Goal: Manage account settings

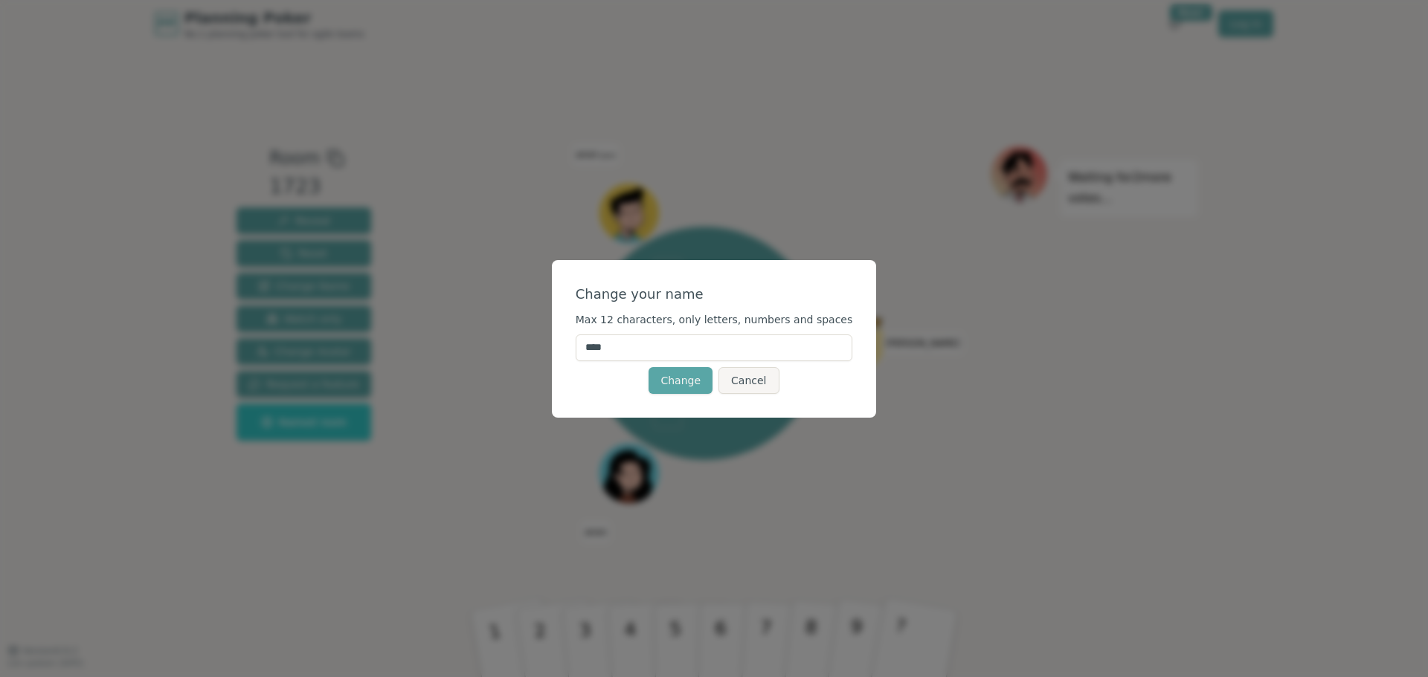
drag, startPoint x: 660, startPoint y: 344, endPoint x: 516, endPoint y: 357, distance: 144.1
click at [516, 357] on div "Change your name Max 12 characters, only letters, numbers and spaces **** Chang…" at bounding box center [714, 338] width 1428 height 677
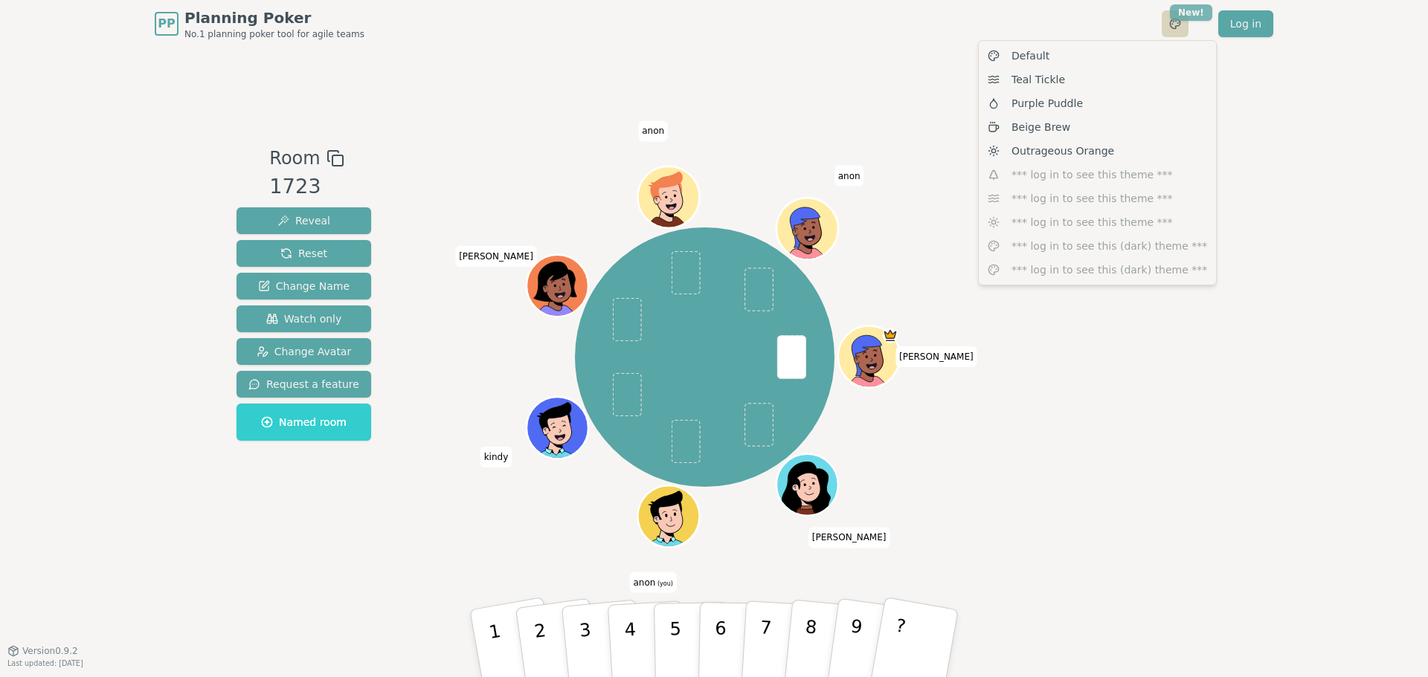
click at [1190, 11] on html "PP Planning Poker No.1 planning poker tool for agile teams Toggle theme New! Lo…" at bounding box center [714, 338] width 1428 height 677
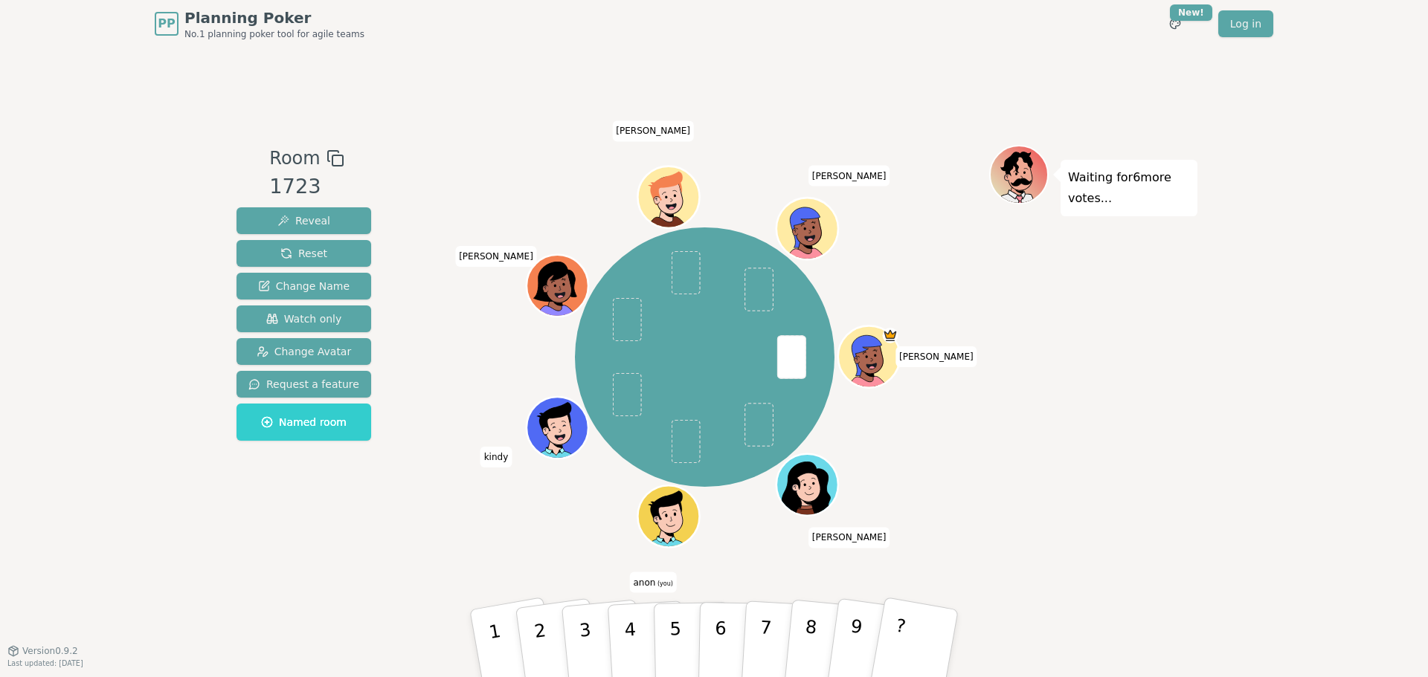
click at [654, 583] on span "anon (you)" at bounding box center [653, 583] width 47 height 21
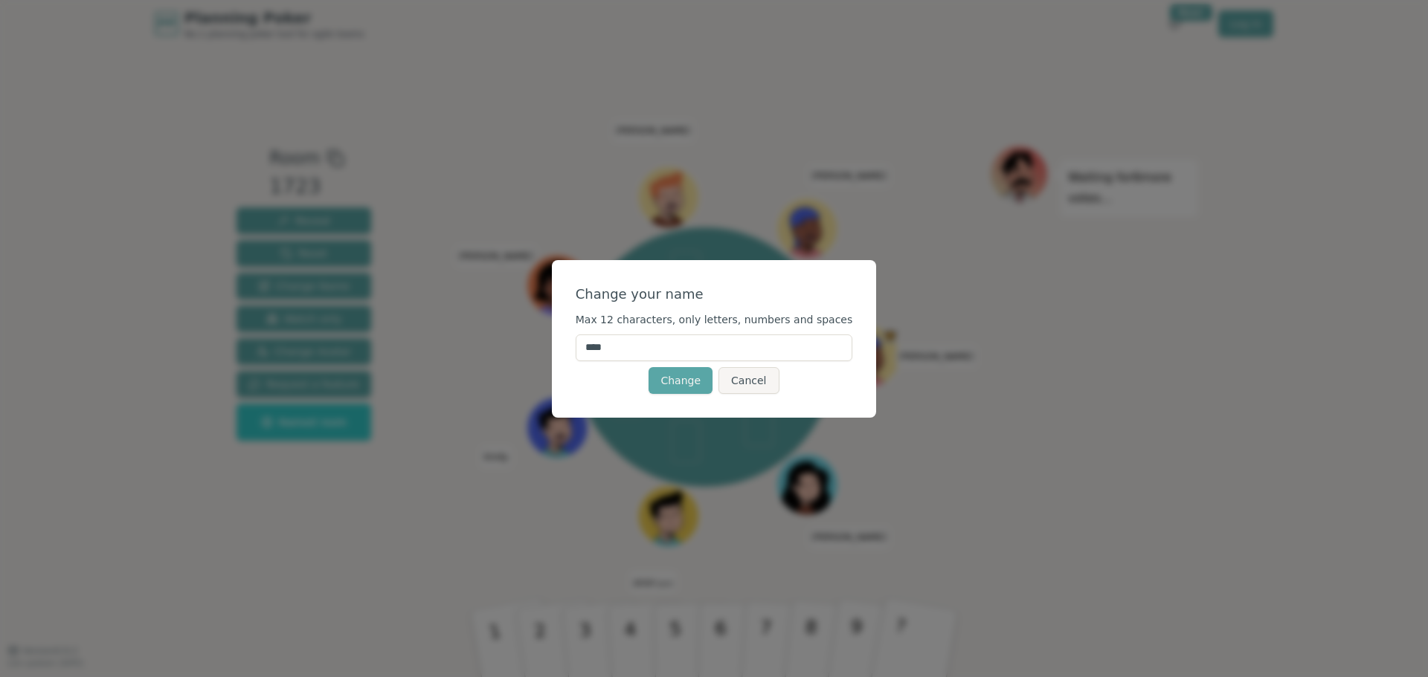
drag, startPoint x: 640, startPoint y: 344, endPoint x: 549, endPoint y: 332, distance: 91.6
click at [549, 332] on div "Change your name Max 12 characters, only letters, numbers and spaces **** Chang…" at bounding box center [714, 338] width 1428 height 677
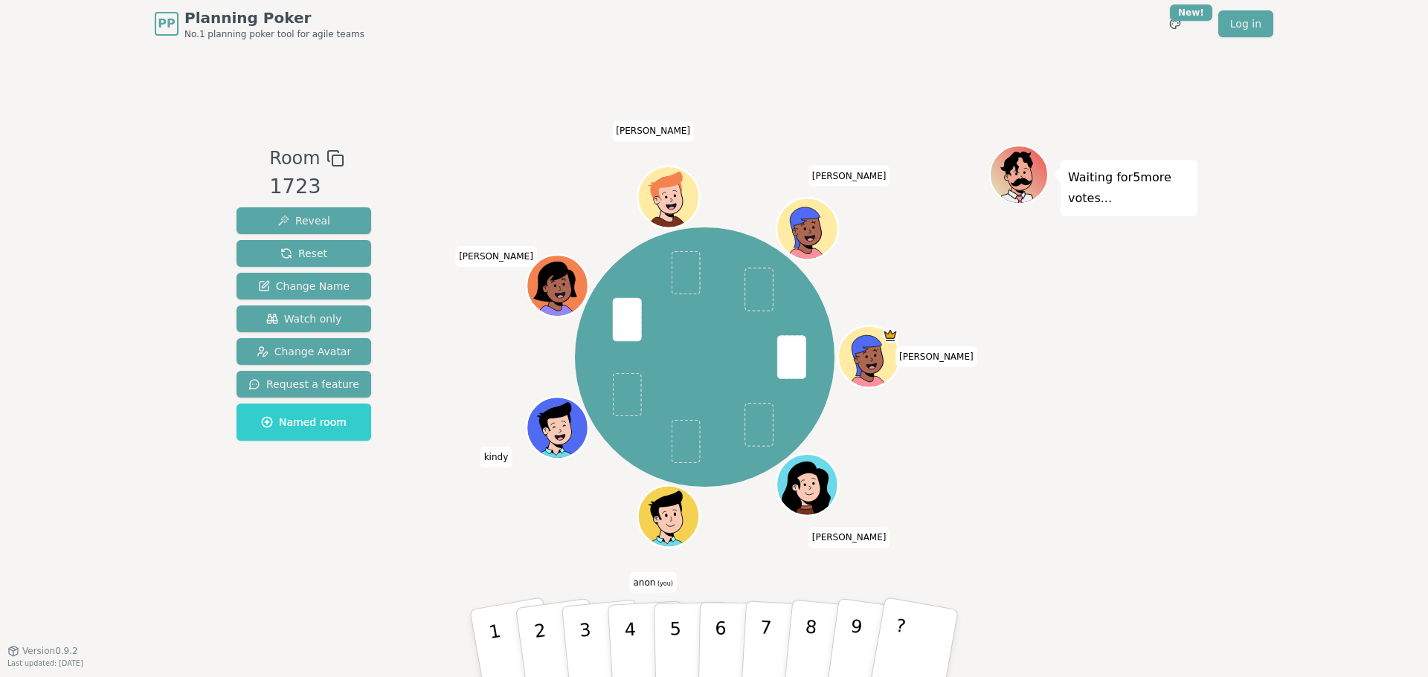
click at [649, 583] on span "anon (you)" at bounding box center [653, 583] width 47 height 21
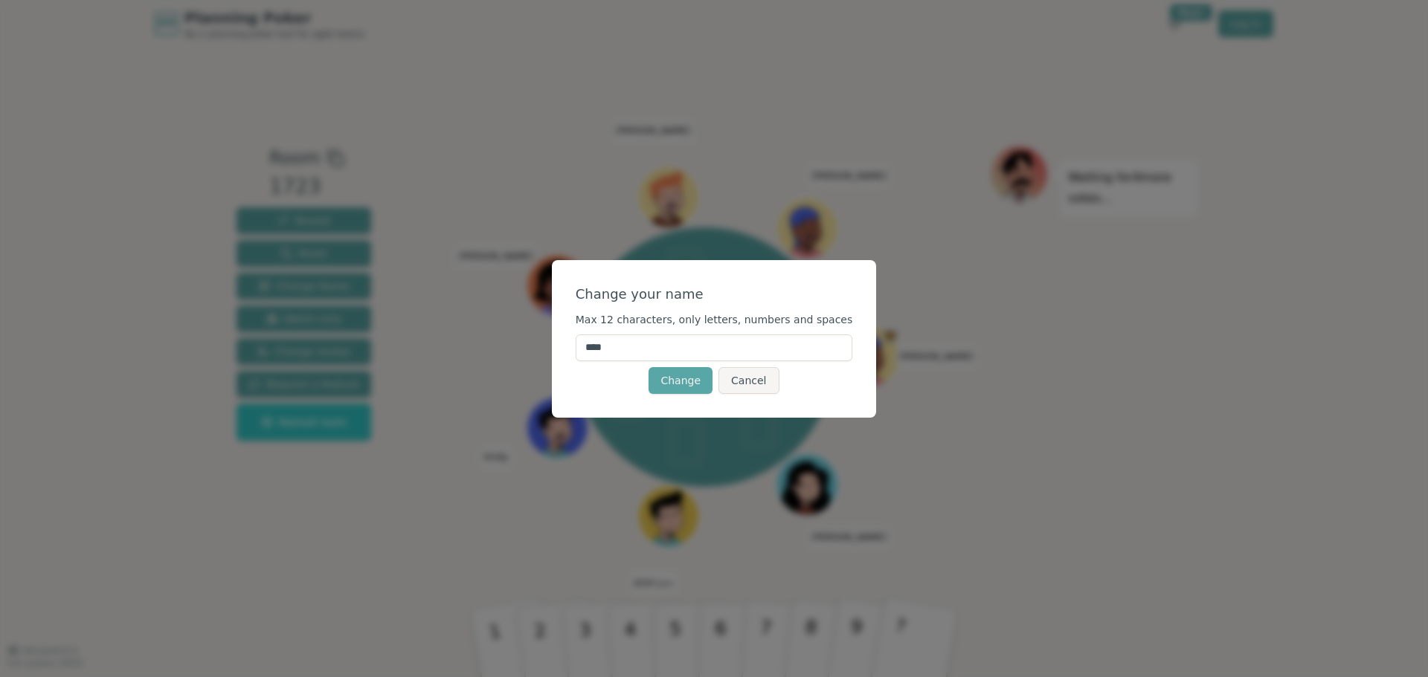
click at [616, 350] on input "****" at bounding box center [714, 348] width 277 height 27
type input "*"
type input "*********"
click button "Change" at bounding box center [680, 380] width 64 height 27
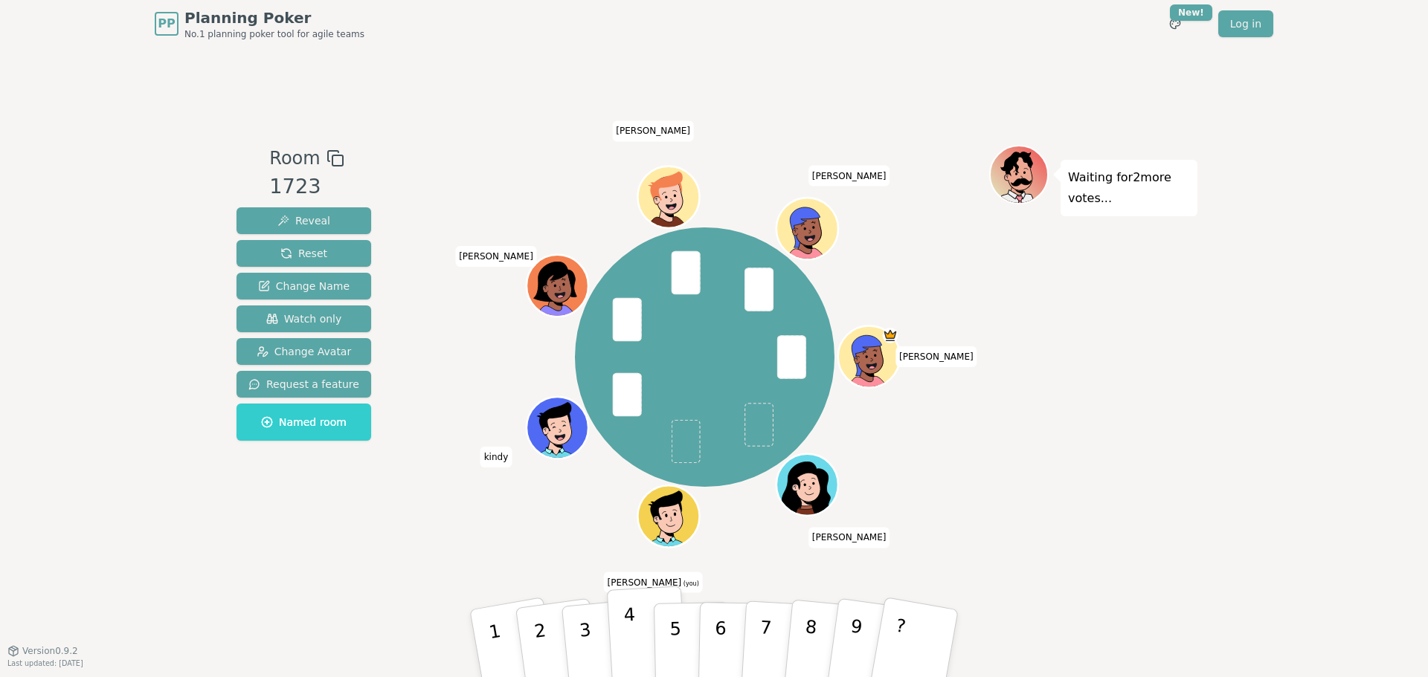
click at [626, 619] on p "4" at bounding box center [631, 645] width 16 height 81
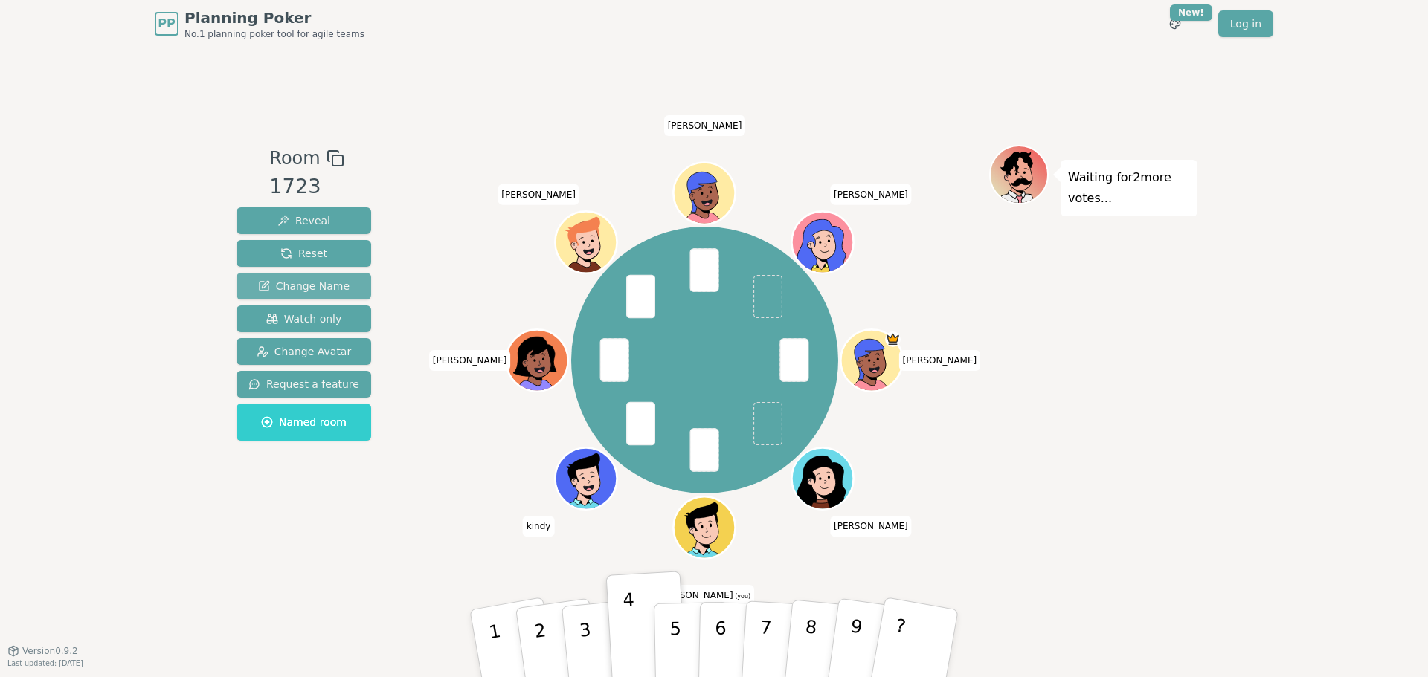
click at [292, 283] on span "Change Name" at bounding box center [303, 286] width 91 height 15
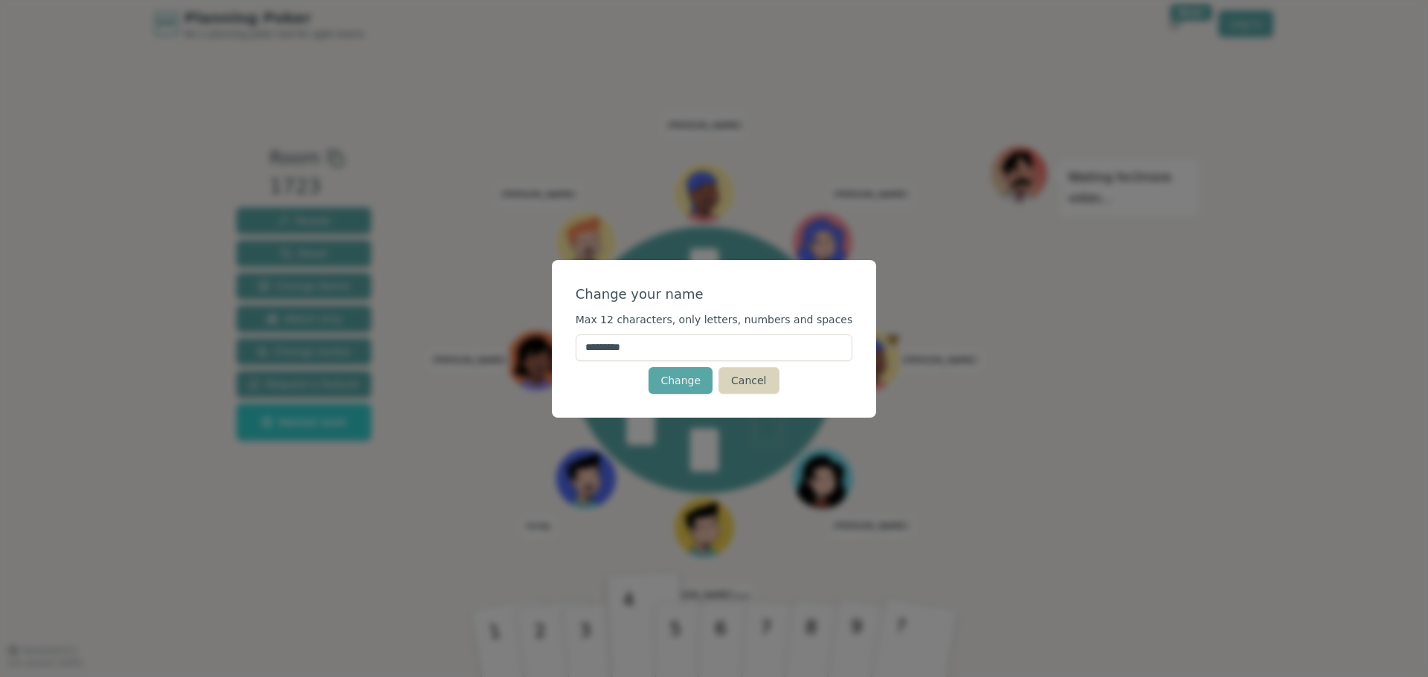
click at [736, 381] on button "Cancel" at bounding box center [748, 380] width 60 height 27
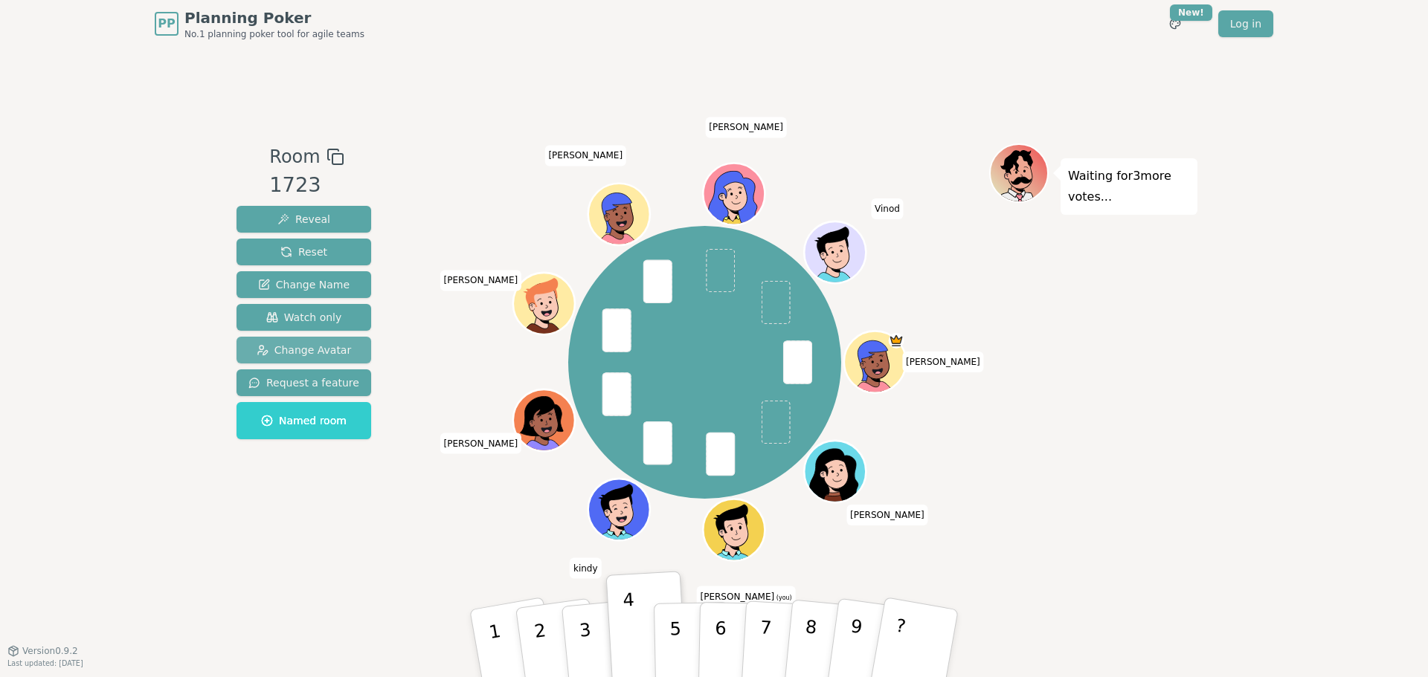
click at [321, 353] on span "Change Avatar" at bounding box center [304, 350] width 95 height 15
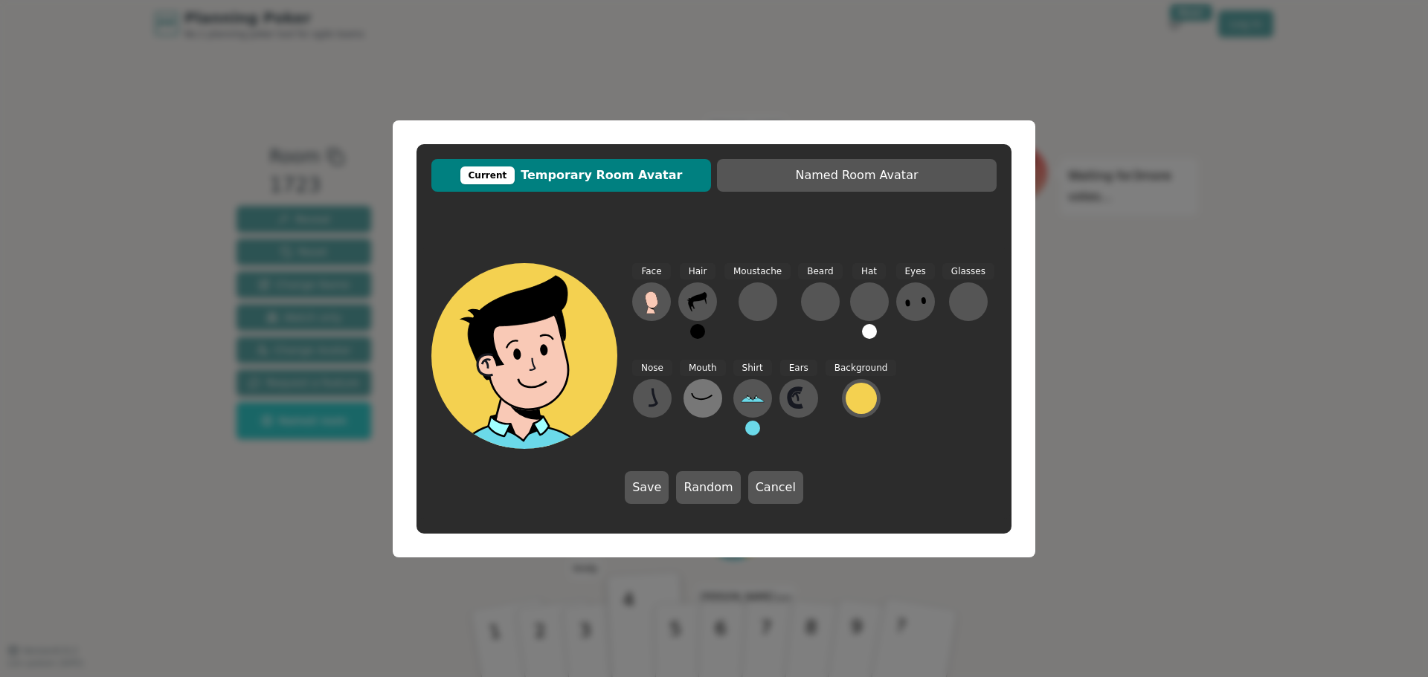
click at [701, 404] on icon at bounding box center [703, 399] width 24 height 24
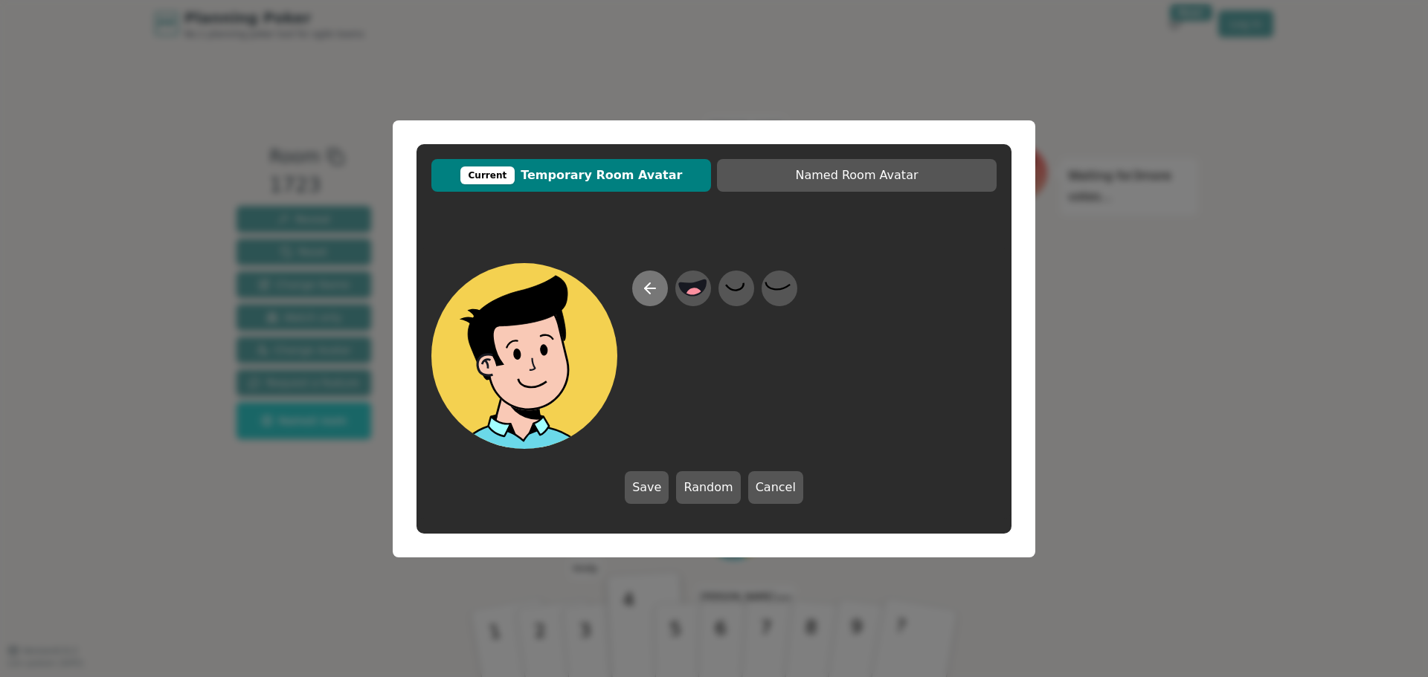
click at [647, 283] on icon at bounding box center [650, 289] width 18 height 18
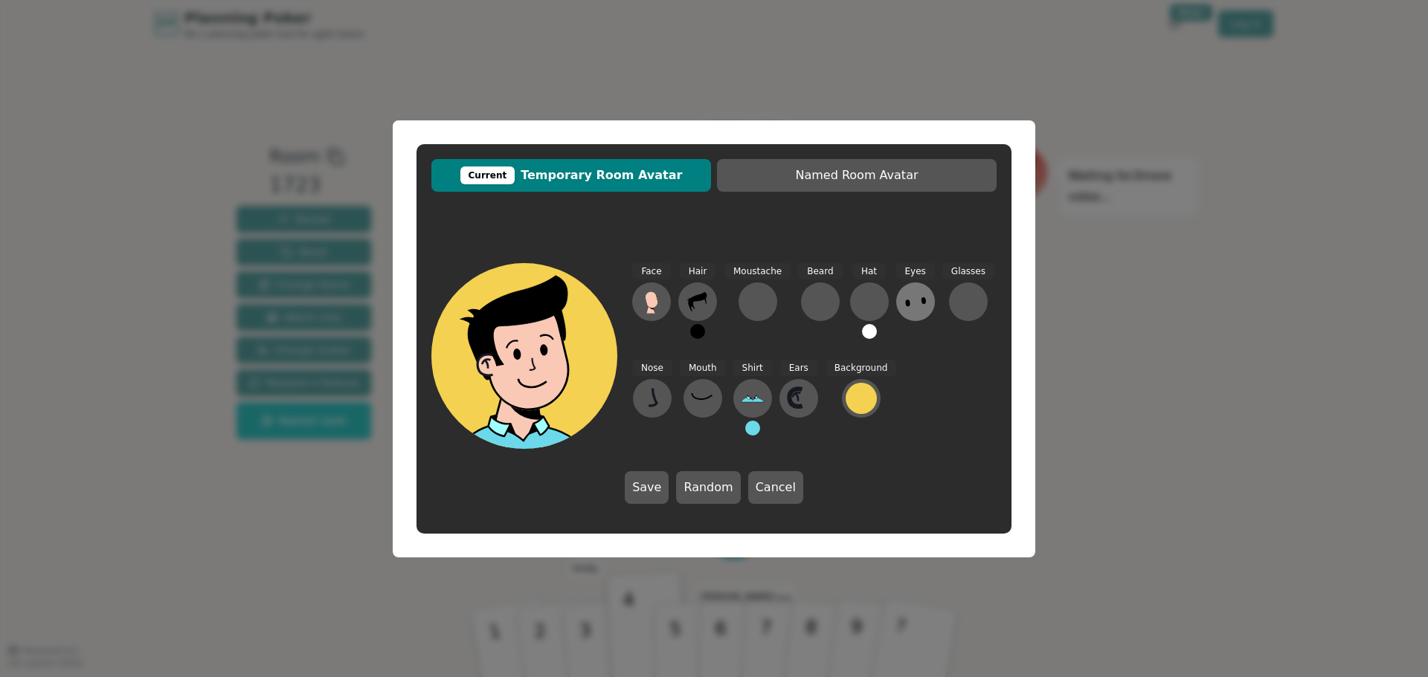
click at [904, 304] on icon at bounding box center [916, 302] width 24 height 24
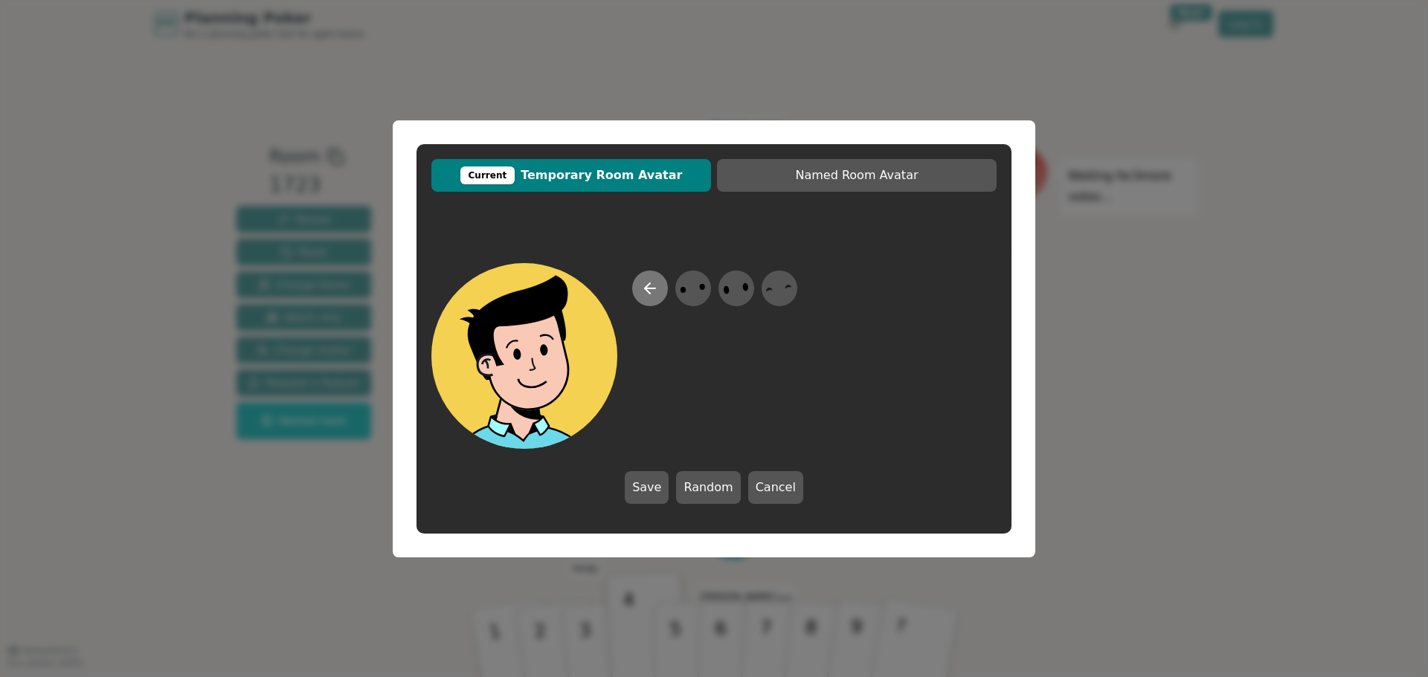
click at [655, 292] on icon at bounding box center [650, 289] width 18 height 18
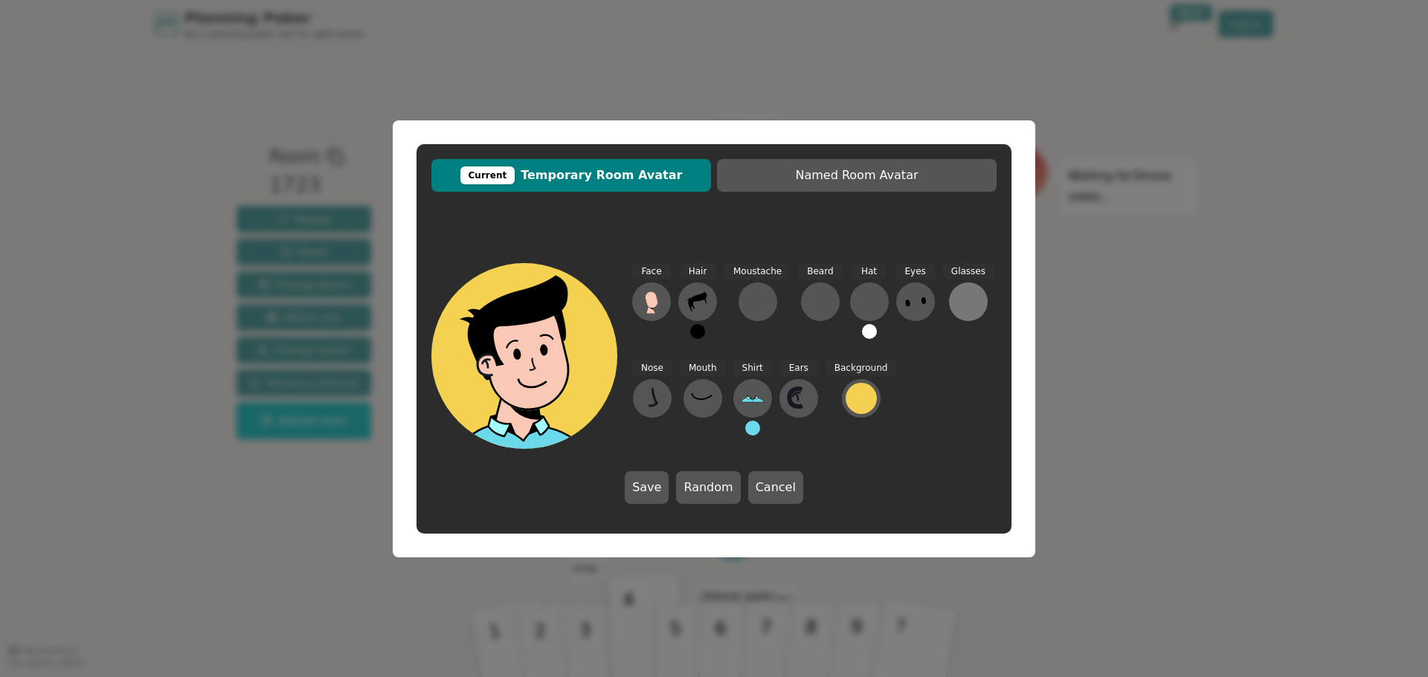
click at [967, 304] on div at bounding box center [968, 302] width 24 height 24
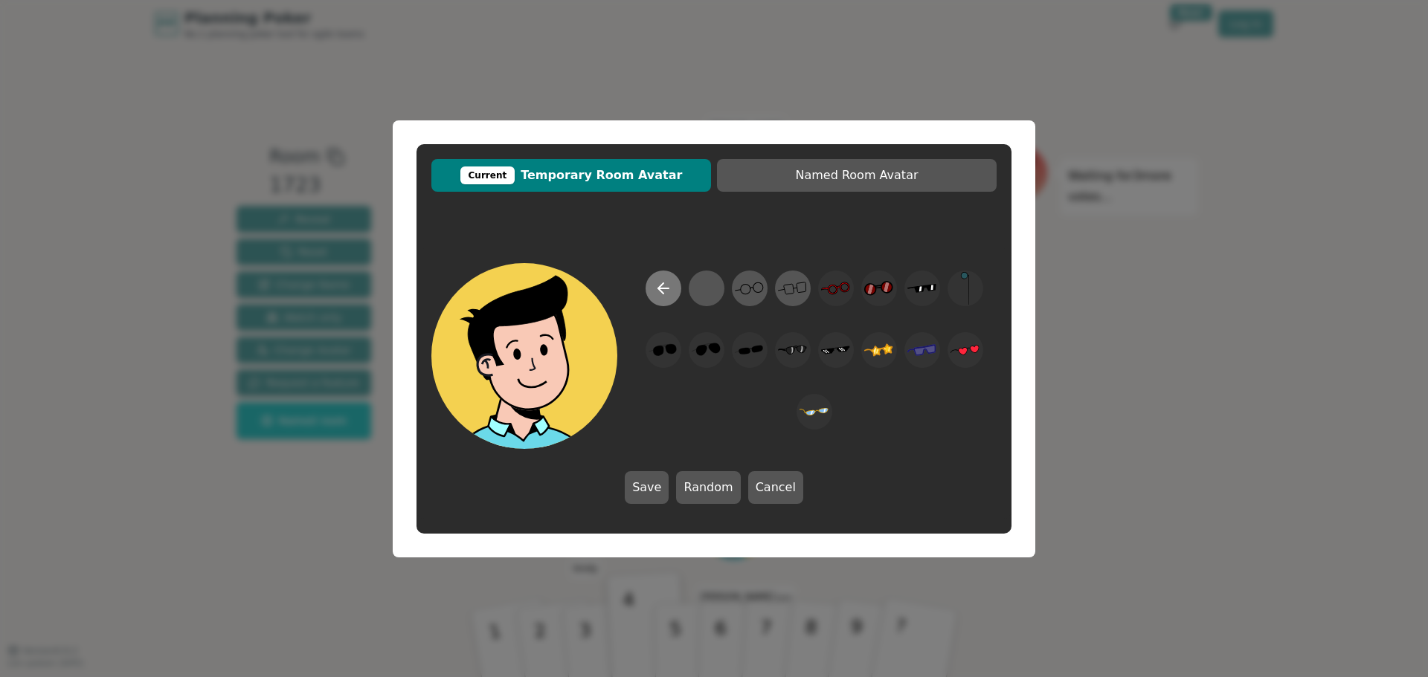
click at [663, 290] on icon at bounding box center [663, 289] width 18 height 18
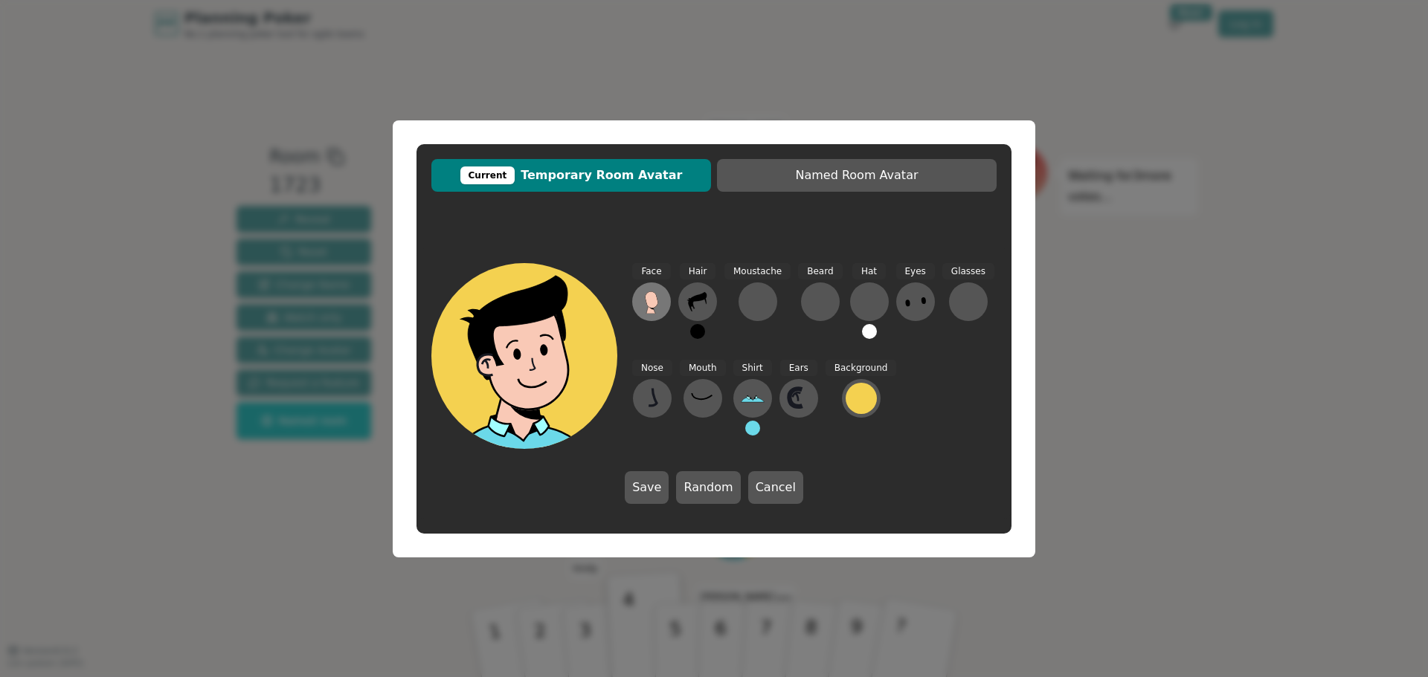
click at [652, 312] on icon at bounding box center [650, 310] width 9 height 8
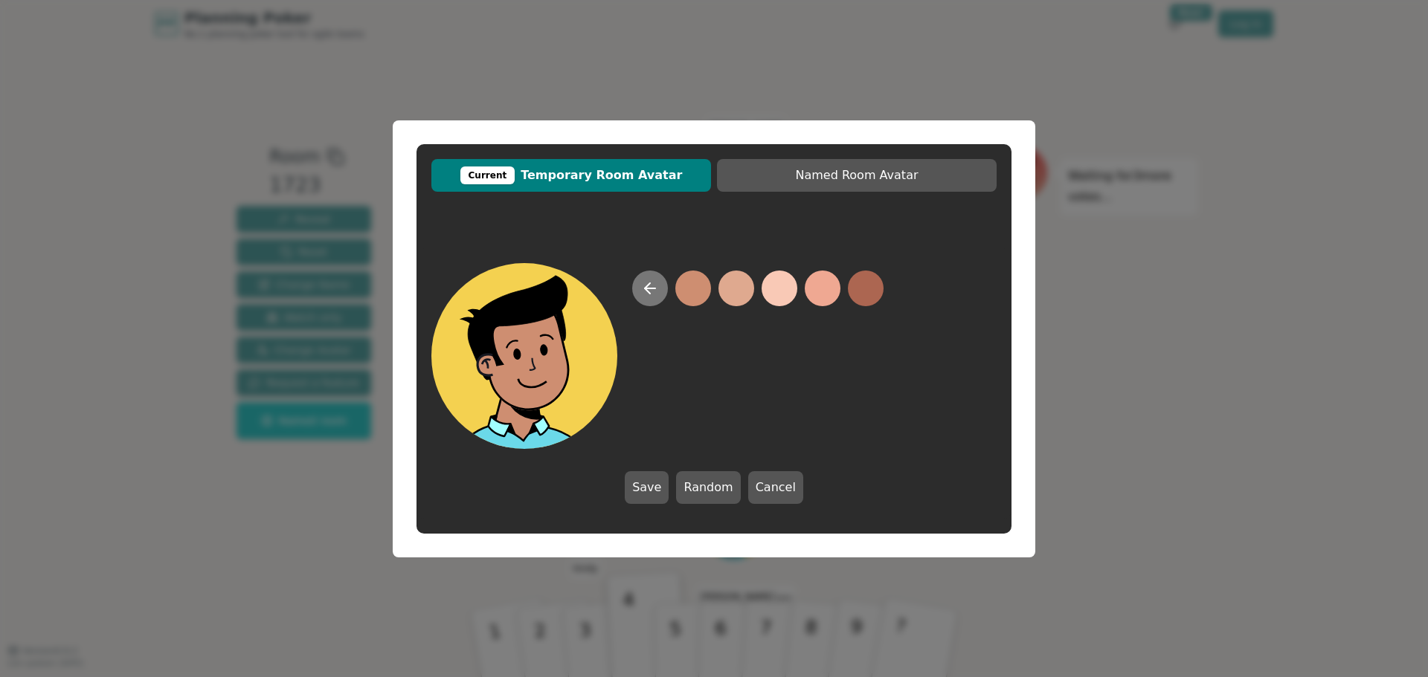
click at [648, 285] on icon at bounding box center [647, 288] width 5 height 10
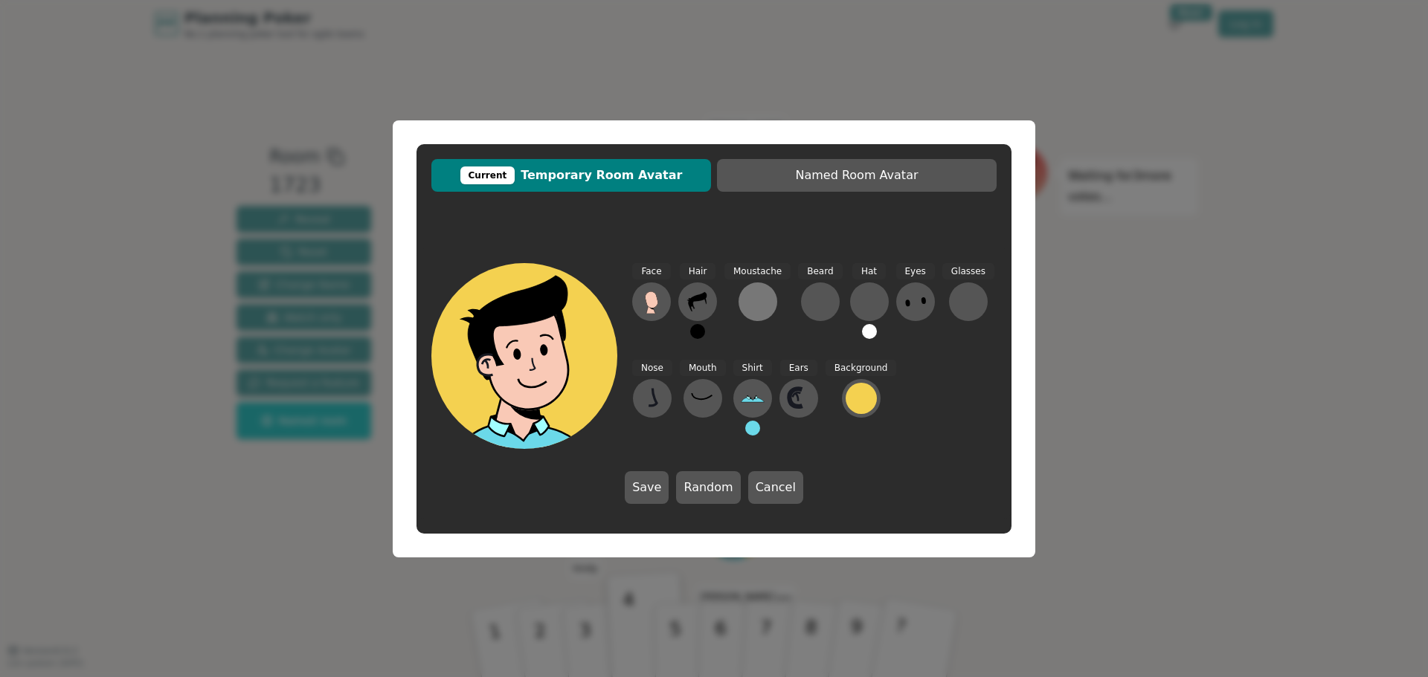
click at [764, 309] on div at bounding box center [758, 302] width 24 height 24
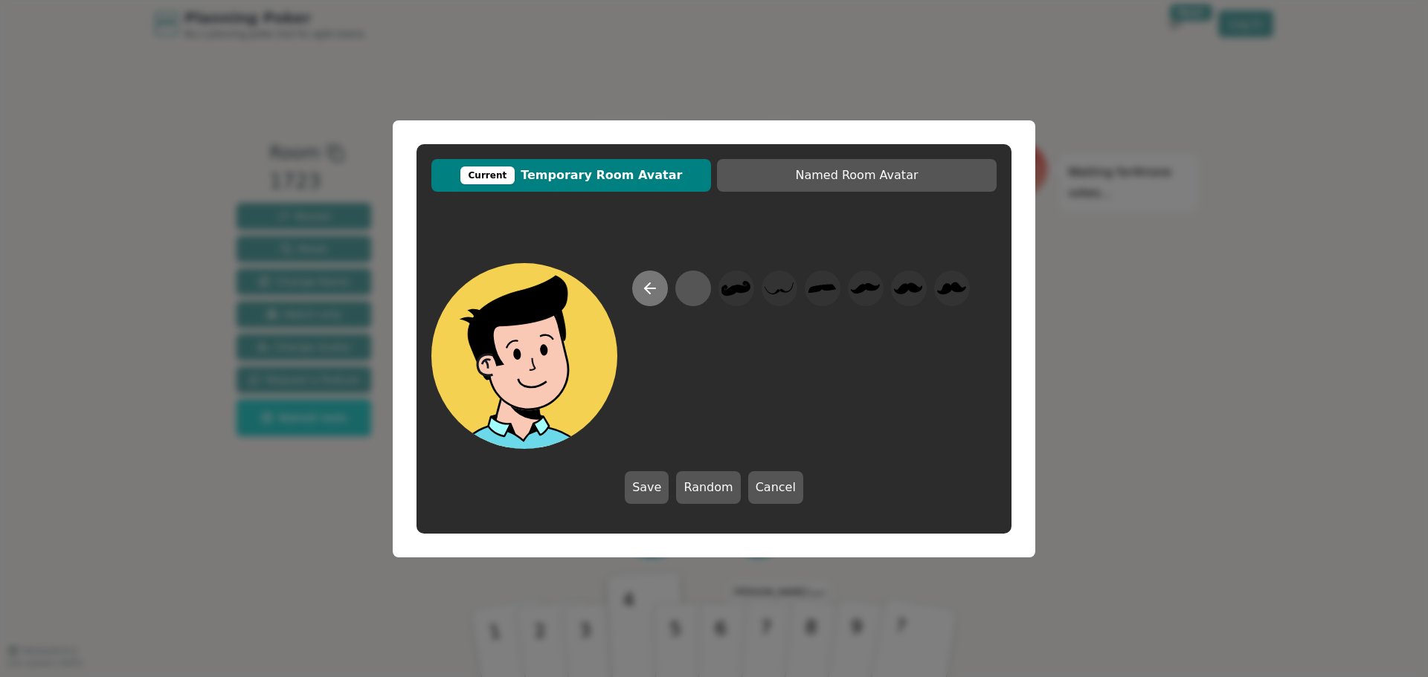
click at [654, 295] on icon at bounding box center [650, 289] width 18 height 18
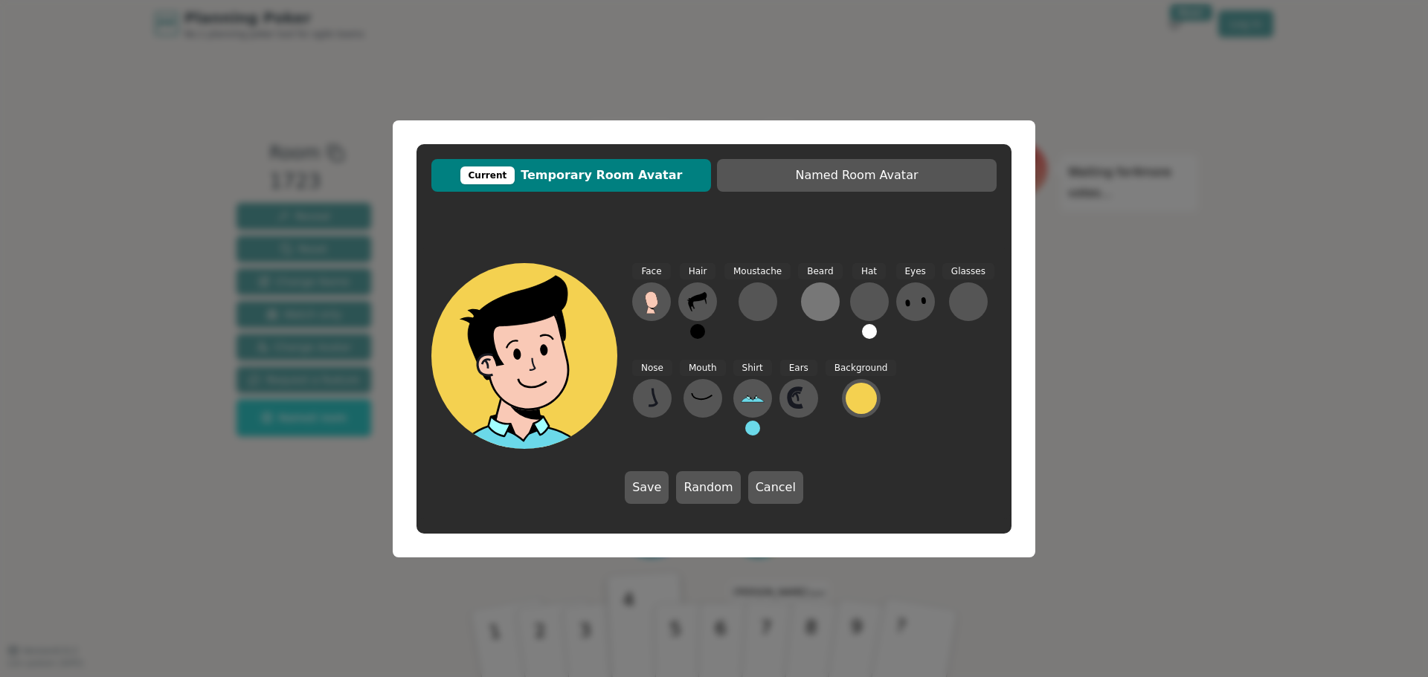
click at [808, 308] on div at bounding box center [820, 302] width 24 height 24
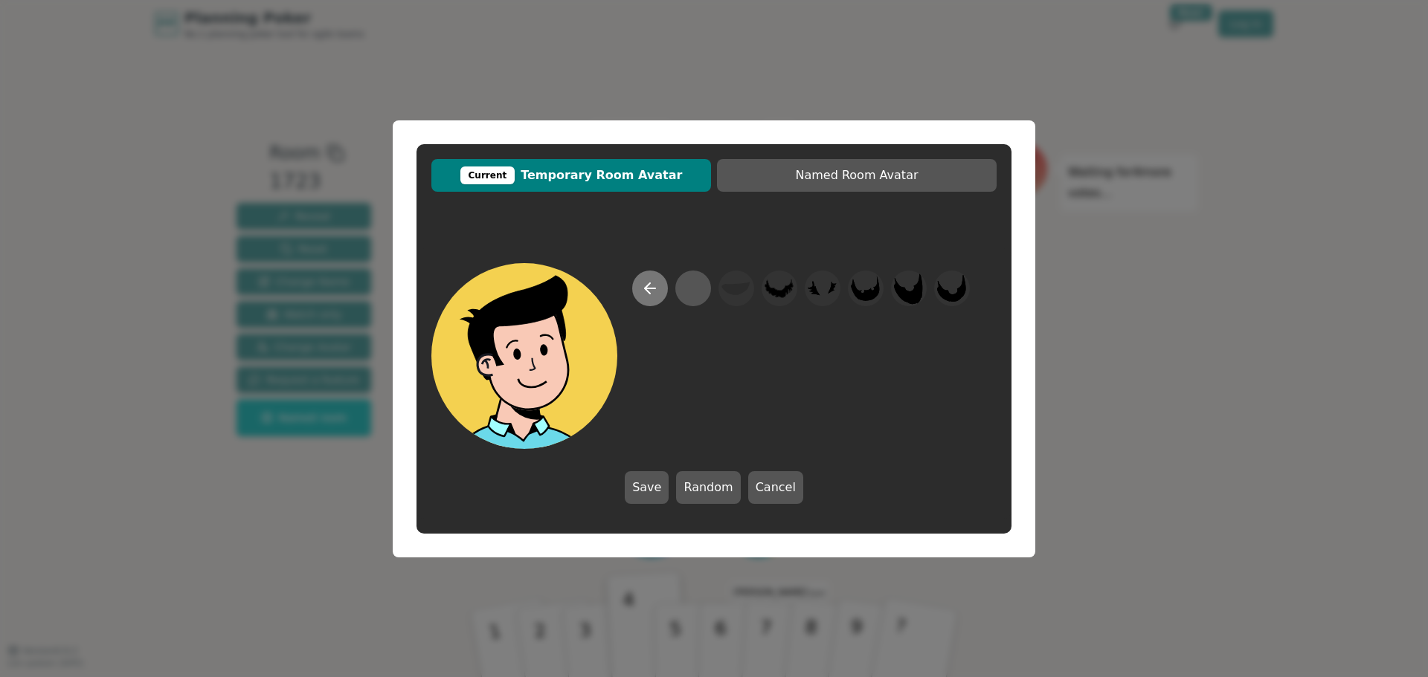
click at [649, 294] on icon at bounding box center [650, 289] width 18 height 18
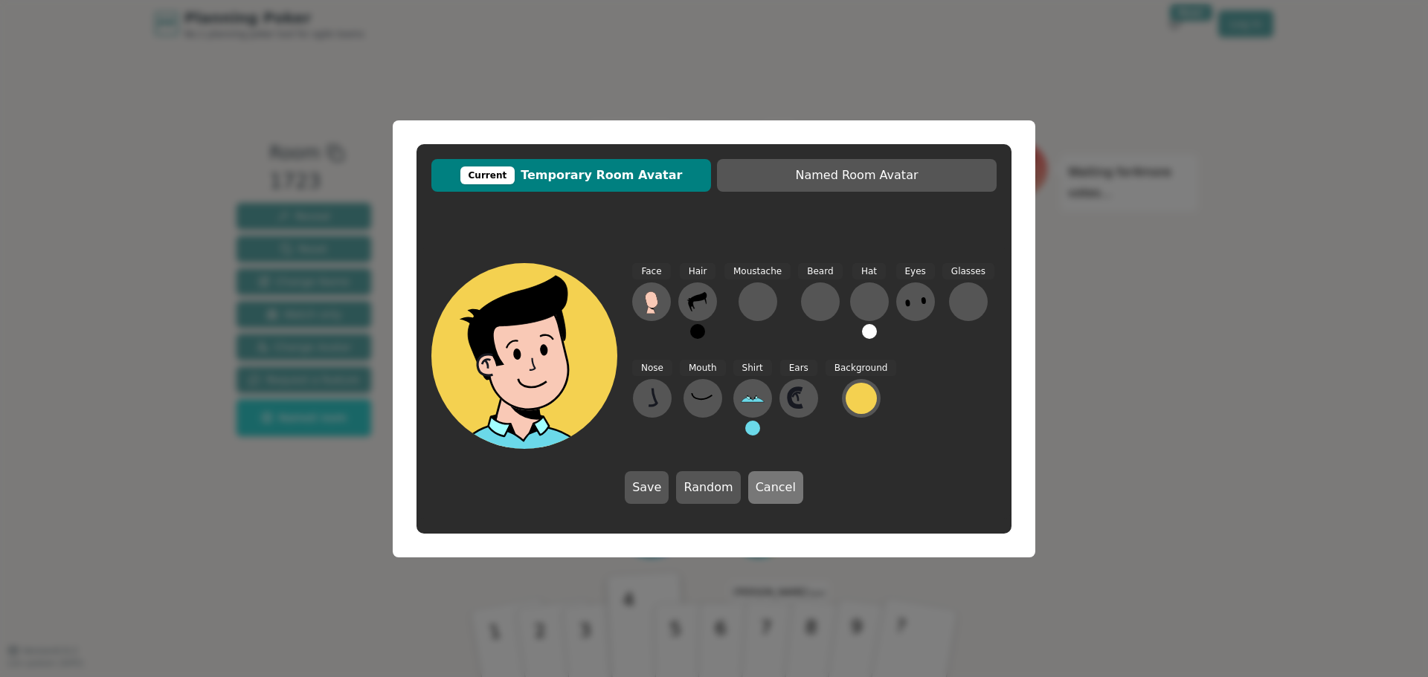
click at [778, 491] on button "Cancel" at bounding box center [775, 487] width 55 height 33
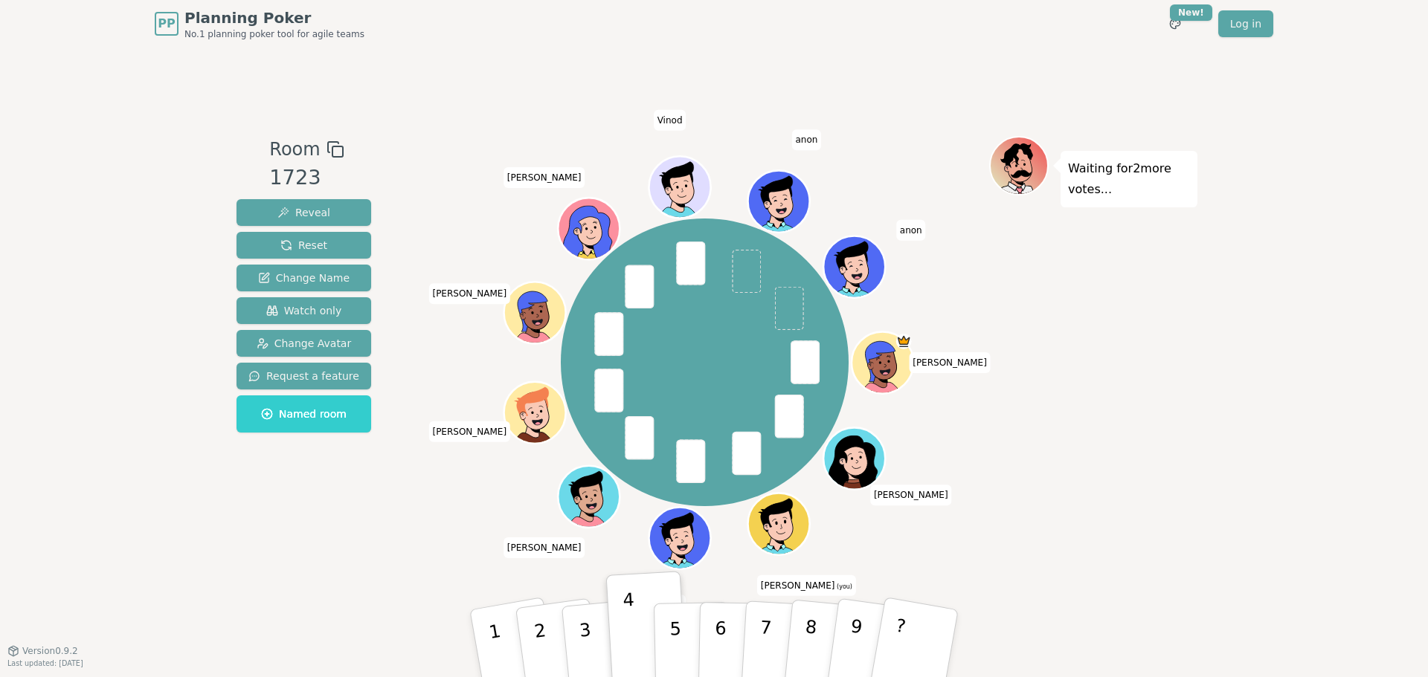
click at [1314, 383] on div "PP Planning Poker No.1 planning poker tool for agile teams Toggle theme New! Lo…" at bounding box center [714, 338] width 1428 height 677
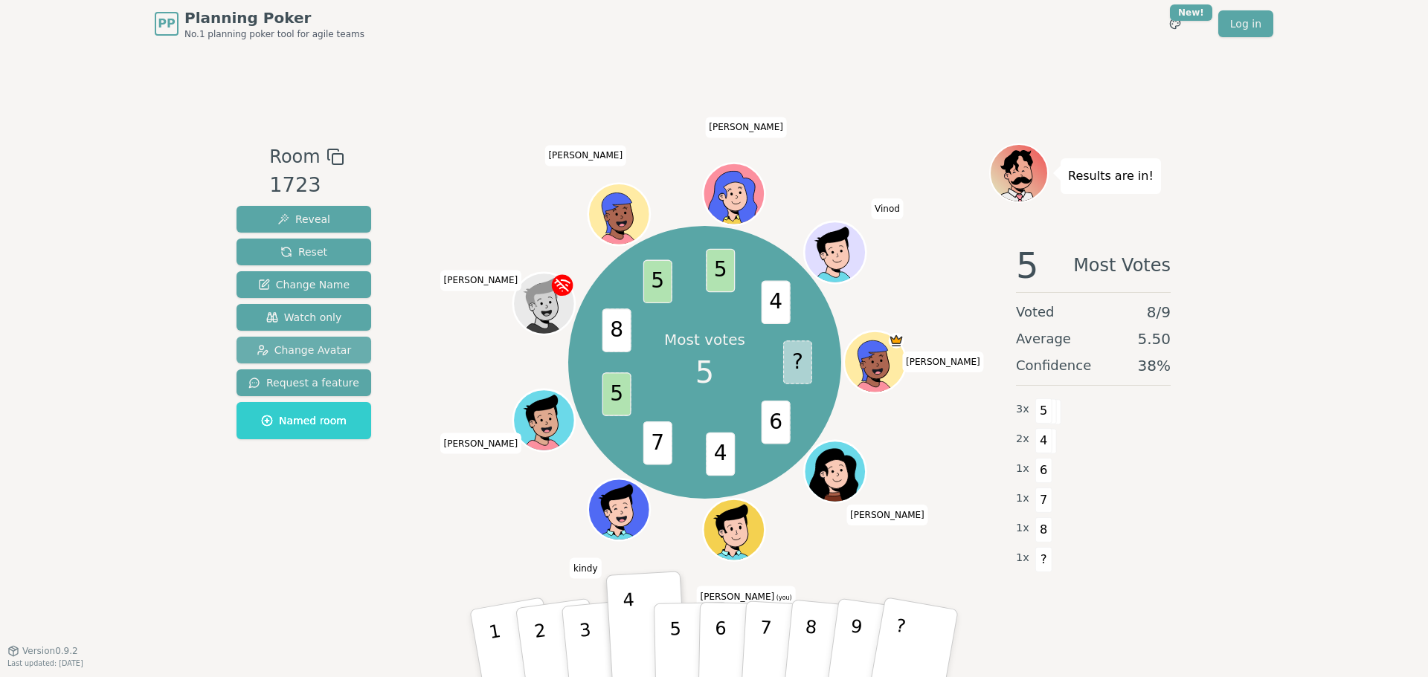
click at [331, 350] on span "Change Avatar" at bounding box center [304, 350] width 95 height 15
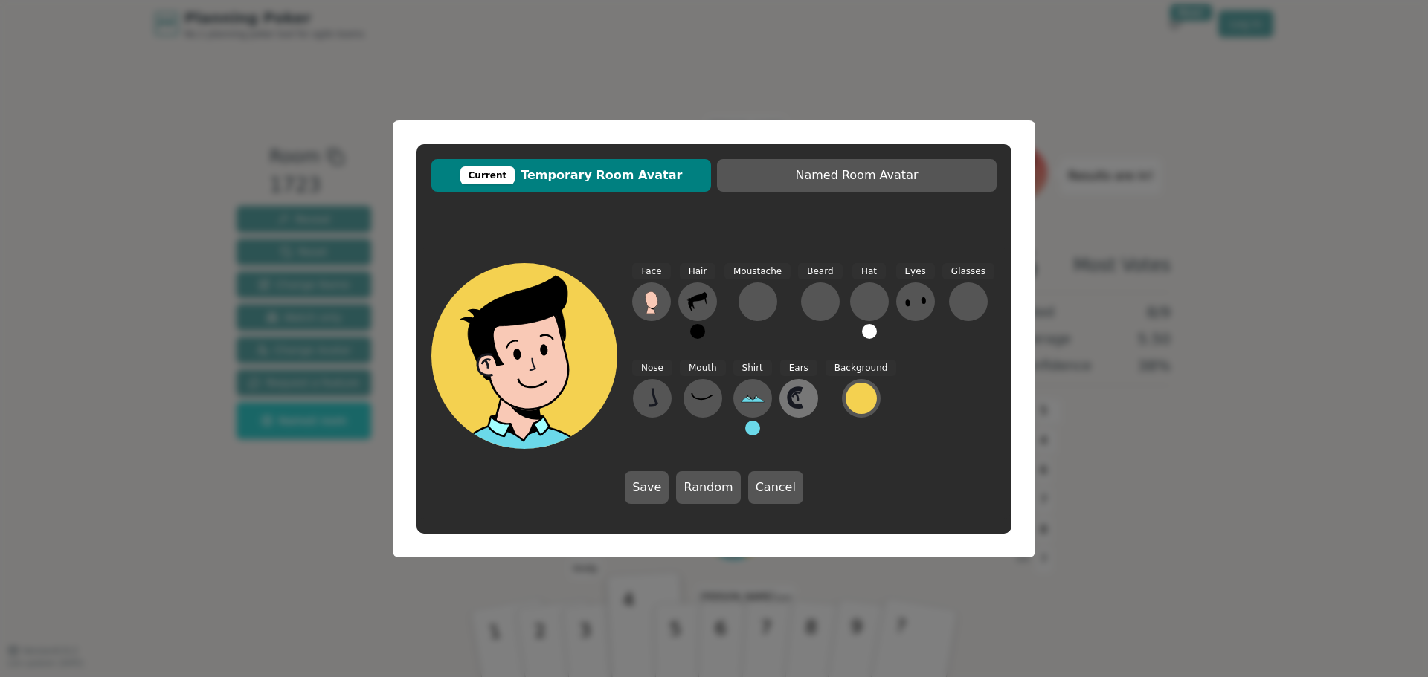
click at [795, 397] on icon at bounding box center [796, 397] width 3 height 7
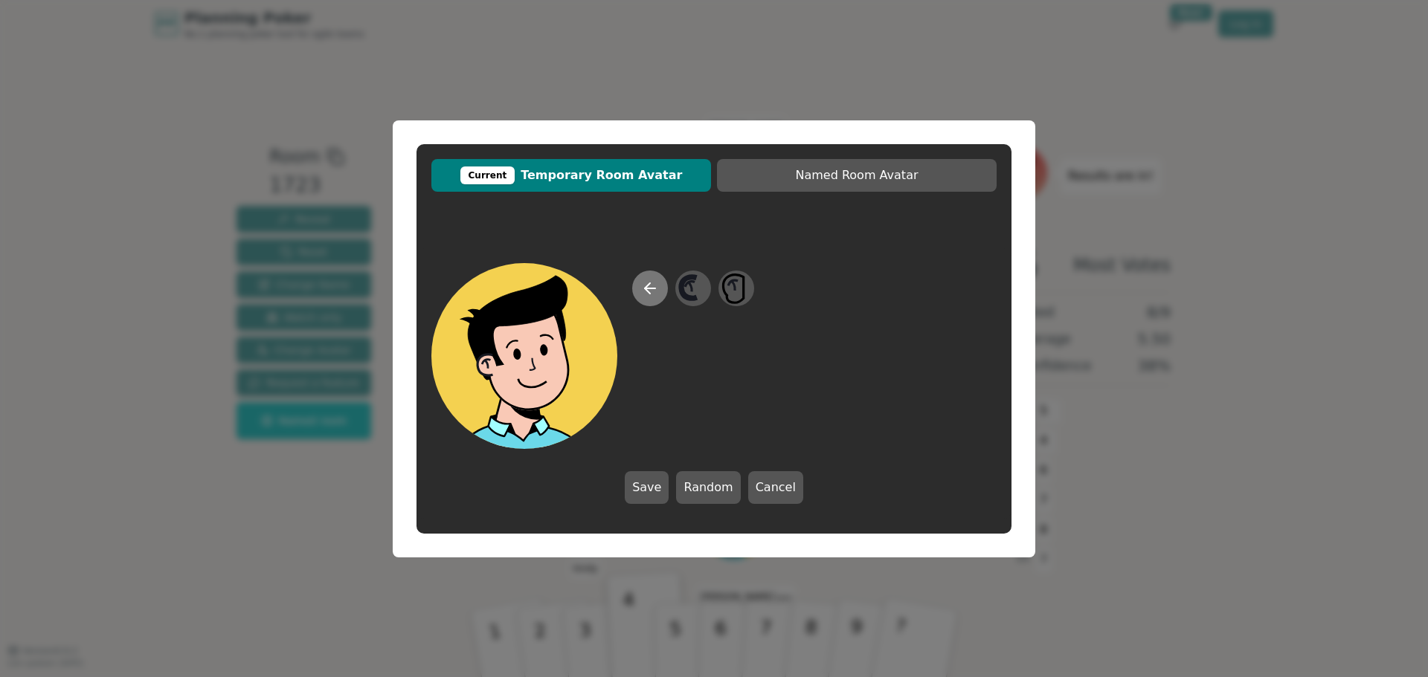
click at [647, 289] on icon at bounding box center [650, 289] width 10 height 0
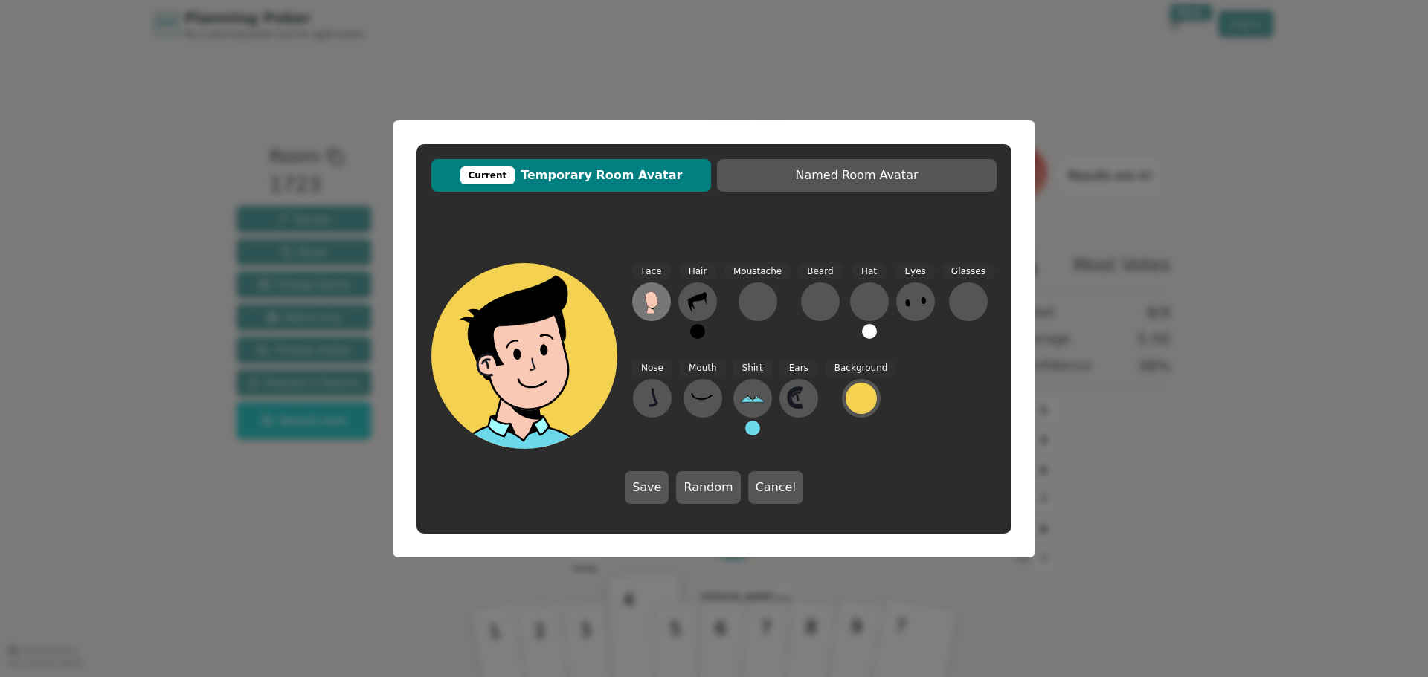
click at [654, 300] on icon at bounding box center [651, 300] width 13 height 16
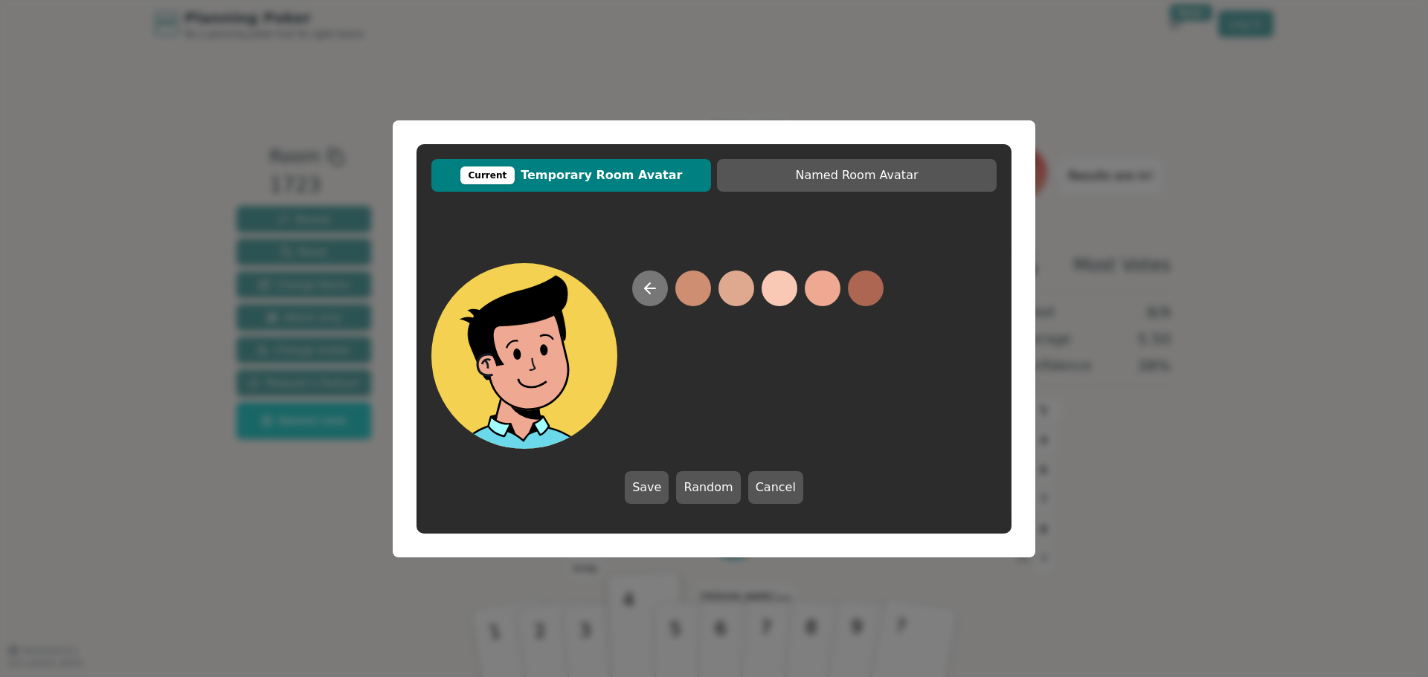
click at [646, 281] on icon at bounding box center [650, 289] width 18 height 18
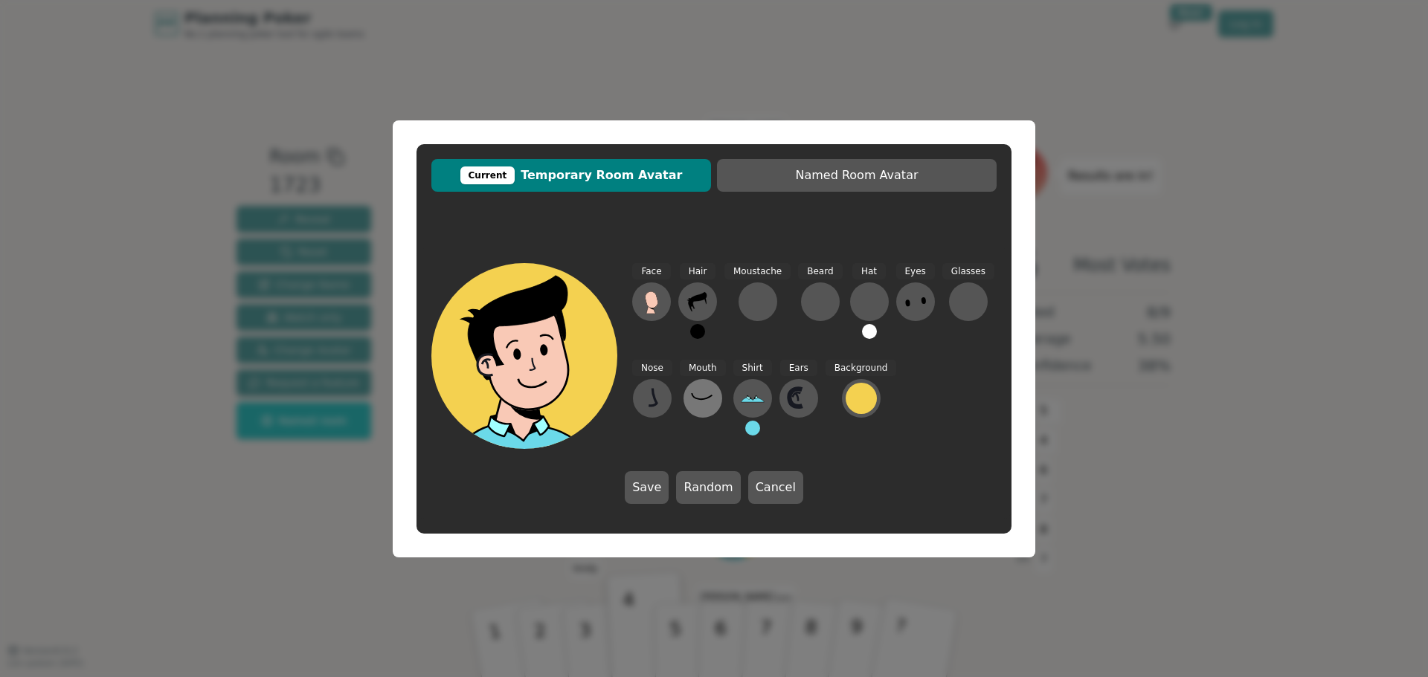
click at [695, 389] on icon at bounding box center [703, 399] width 24 height 24
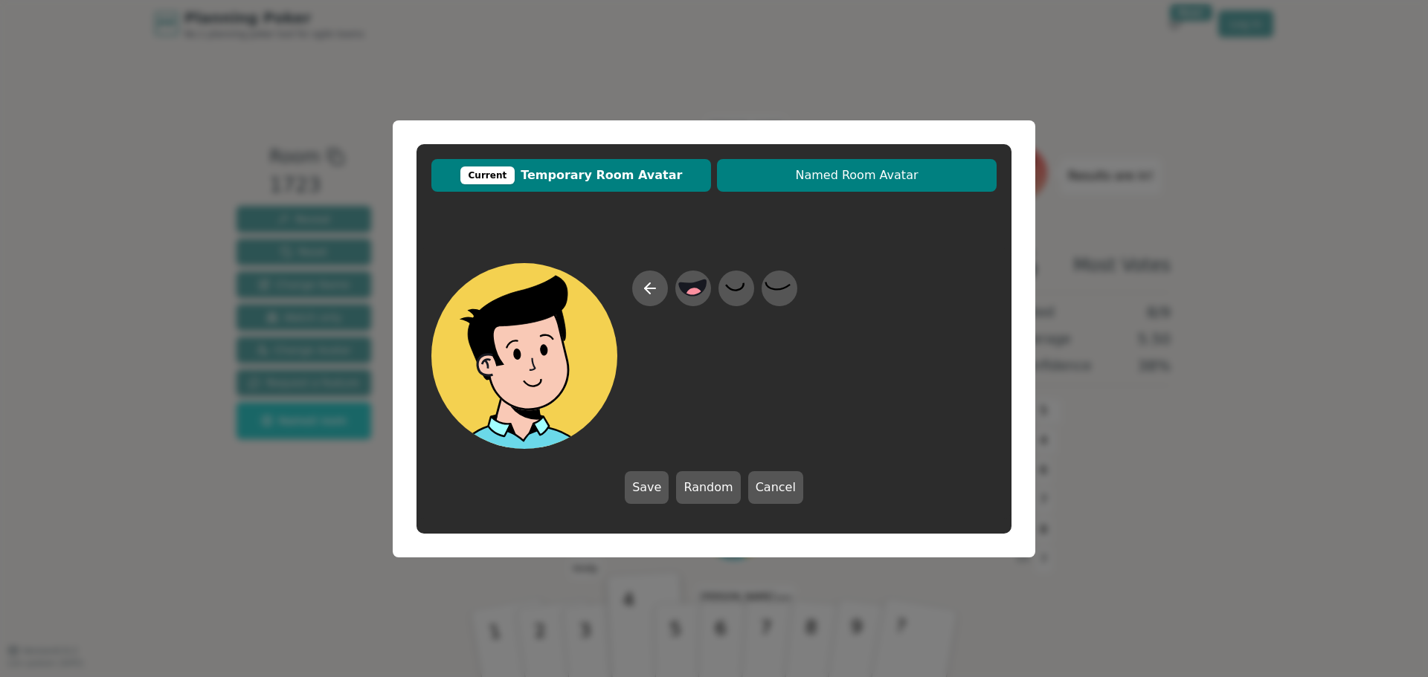
click at [867, 183] on span "Named Room Avatar" at bounding box center [856, 176] width 265 height 18
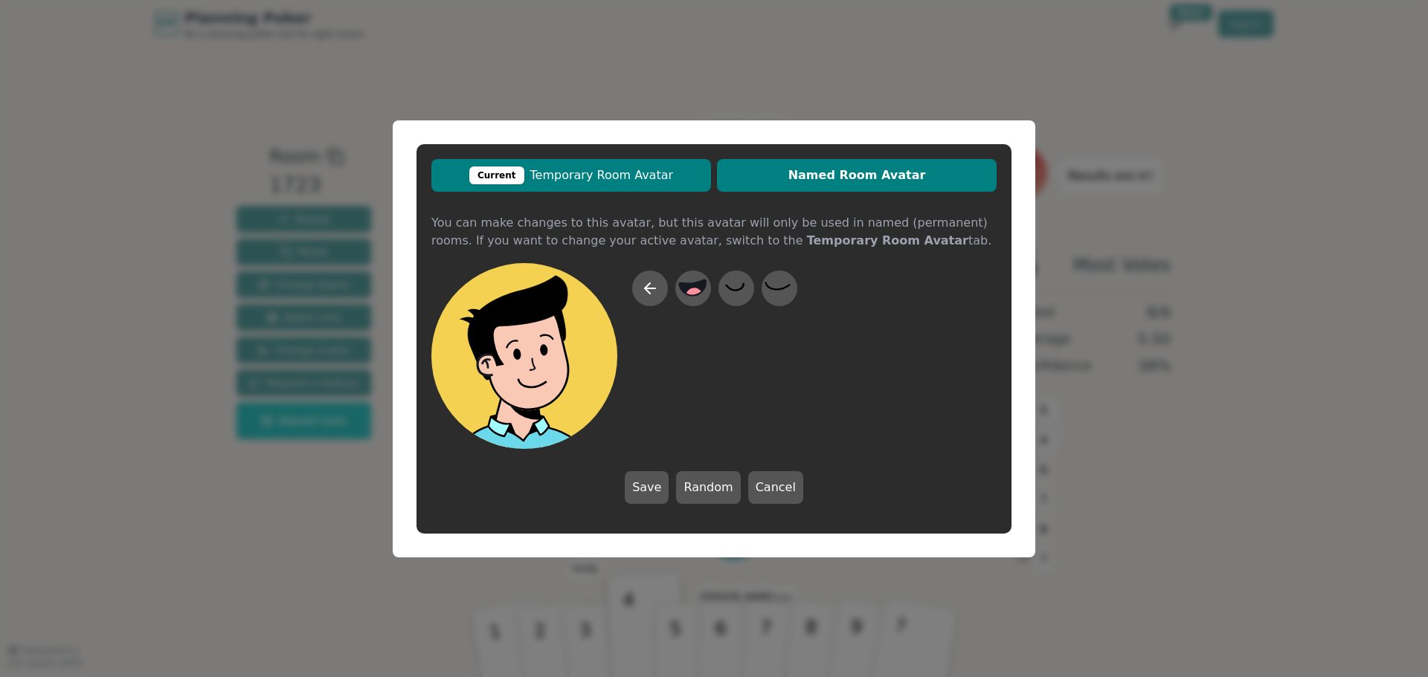
click at [652, 170] on span "Current Temporary Room Avatar" at bounding box center [571, 176] width 265 height 18
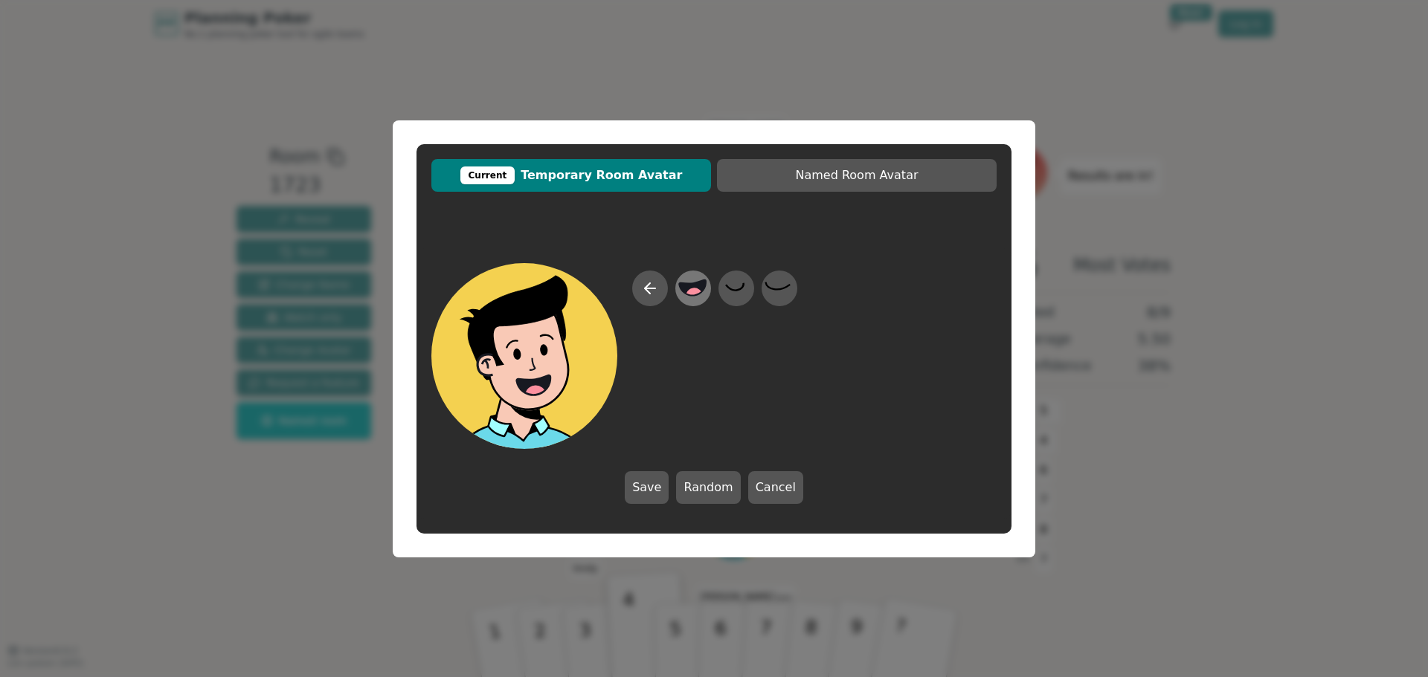
click at [689, 289] on icon at bounding box center [693, 288] width 27 height 16
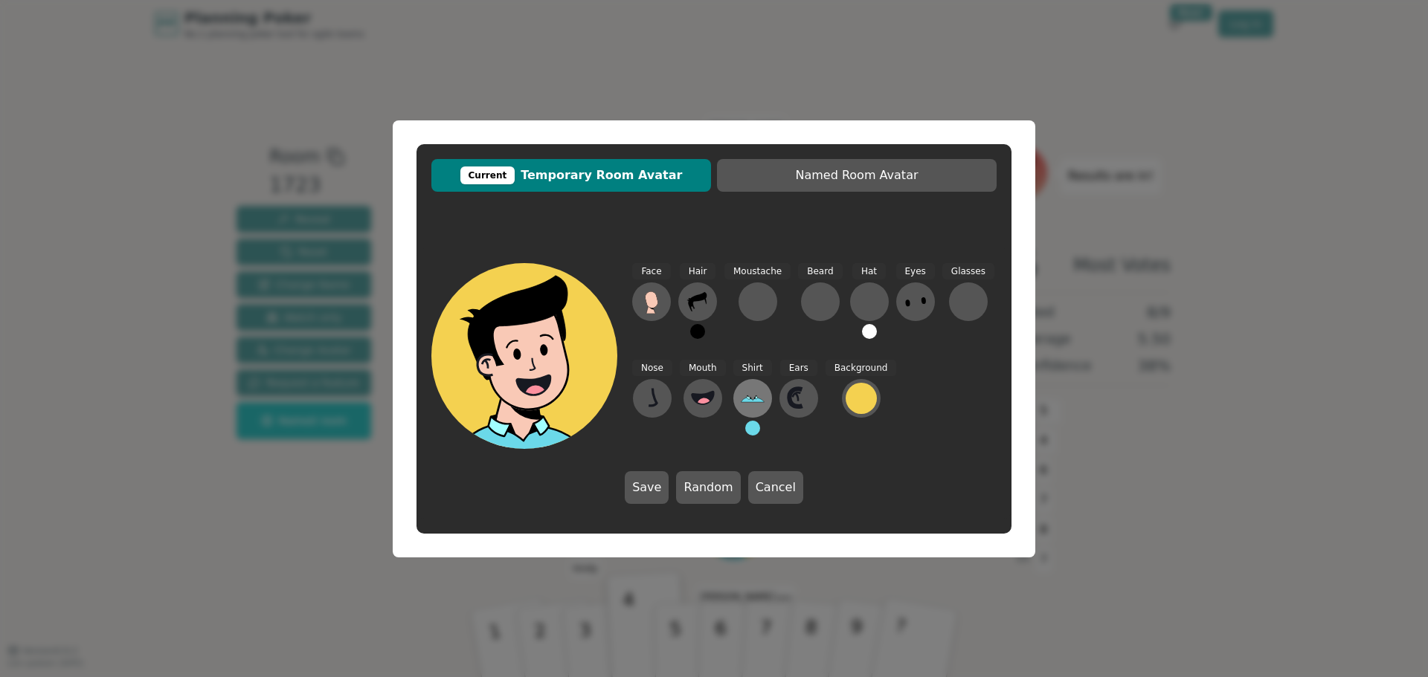
click at [753, 391] on icon at bounding box center [753, 399] width 24 height 24
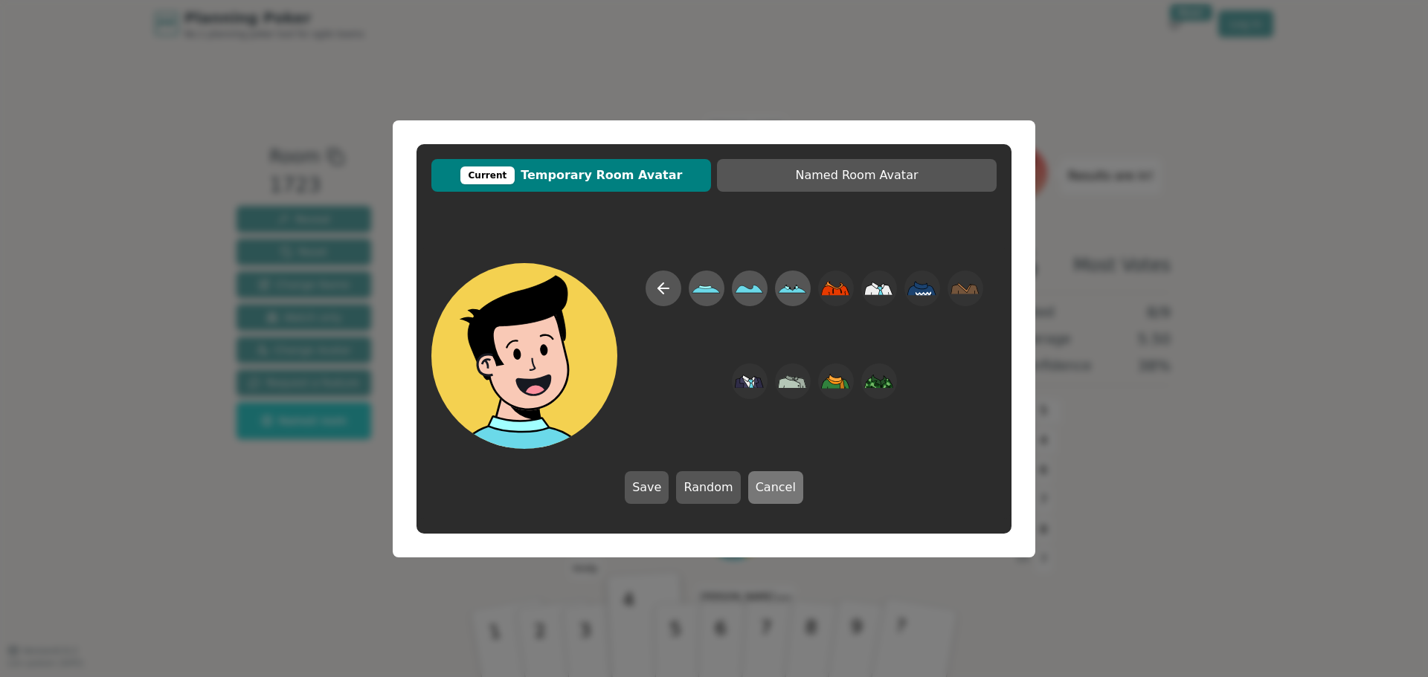
click at [777, 491] on button "Cancel" at bounding box center [775, 487] width 55 height 33
